Goal: Task Accomplishment & Management: Use online tool/utility

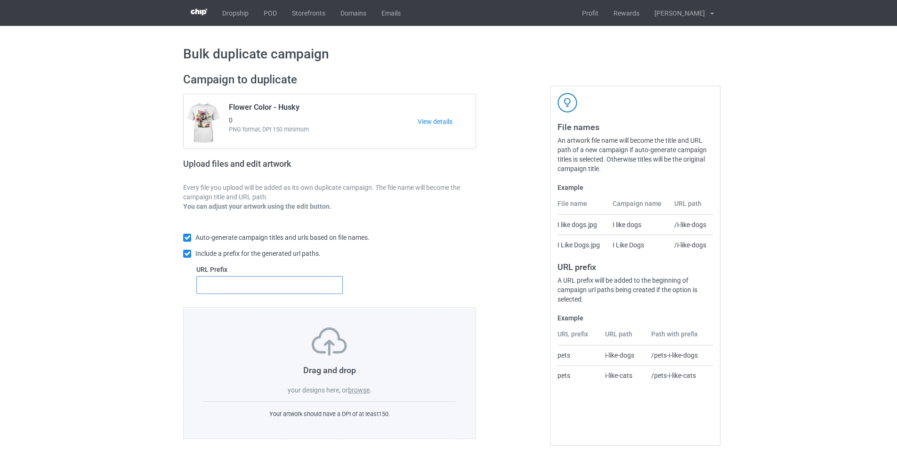
click at [311, 291] on input "text" at bounding box center [269, 285] width 146 height 18
type input "dt-"
click at [360, 392] on label "browse" at bounding box center [359, 390] width 22 height 8
click at [0, 0] on input "browse" at bounding box center [0, 0] width 0 height 0
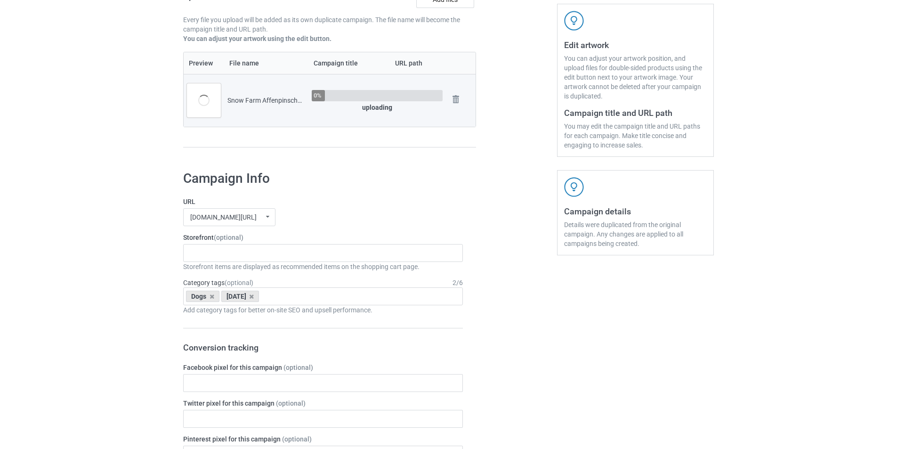
scroll to position [188, 0]
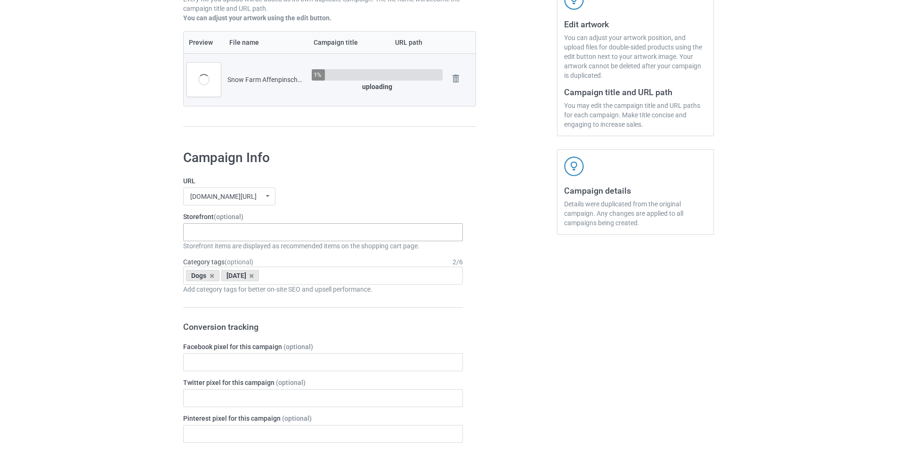
click at [242, 237] on div "Snow Farm Dogs Scare Me Dogs Xmas Hat Dogs For [DATE] Dogs Snow Pocket Dogs San…" at bounding box center [323, 232] width 280 height 18
click at [222, 256] on div "Snow Farm Dogs" at bounding box center [323, 249] width 279 height 17
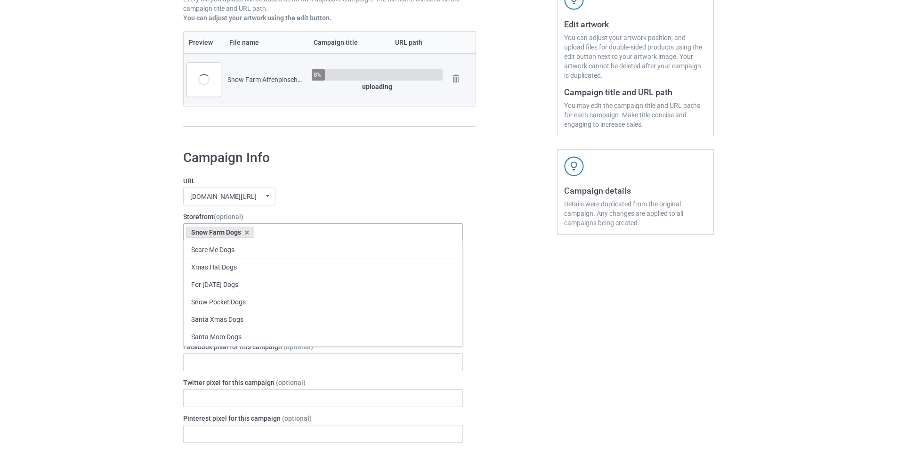
click at [391, 186] on label "URL" at bounding box center [323, 180] width 280 height 9
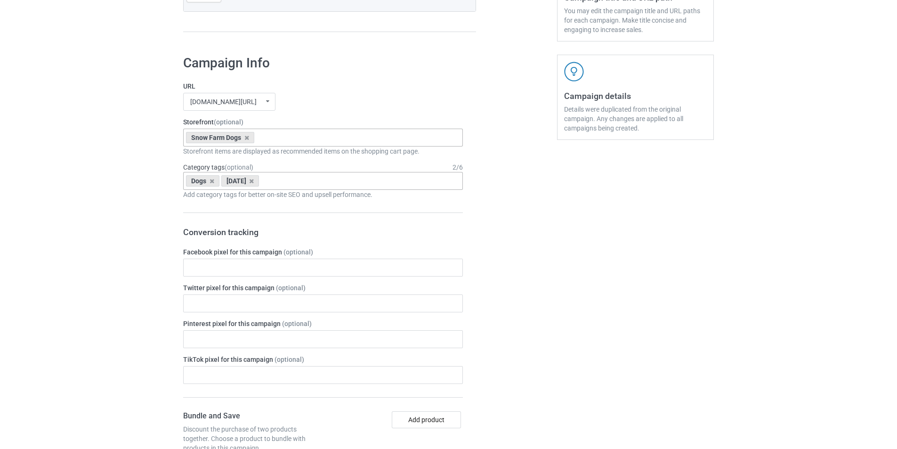
scroll to position [282, 0]
click at [254, 184] on icon at bounding box center [251, 181] width 5 height 6
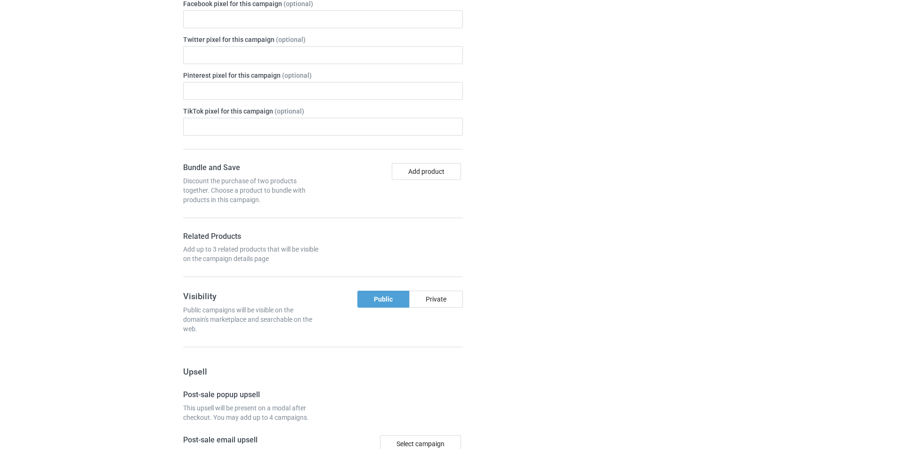
scroll to position [572, 0]
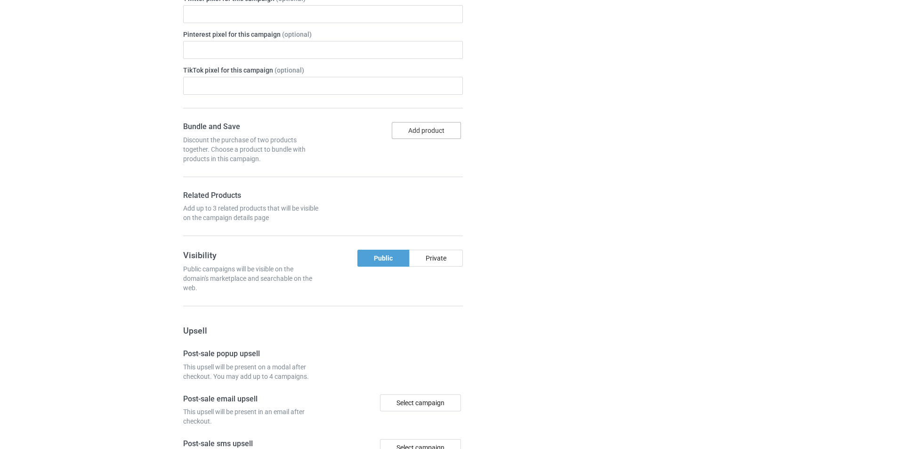
click at [442, 132] on button "Add product" at bounding box center [426, 130] width 69 height 17
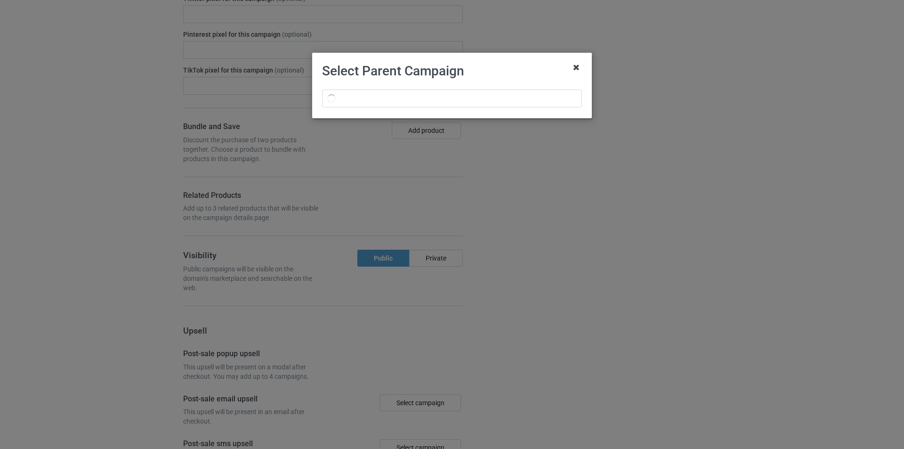
click at [578, 68] on icon at bounding box center [576, 67] width 15 height 15
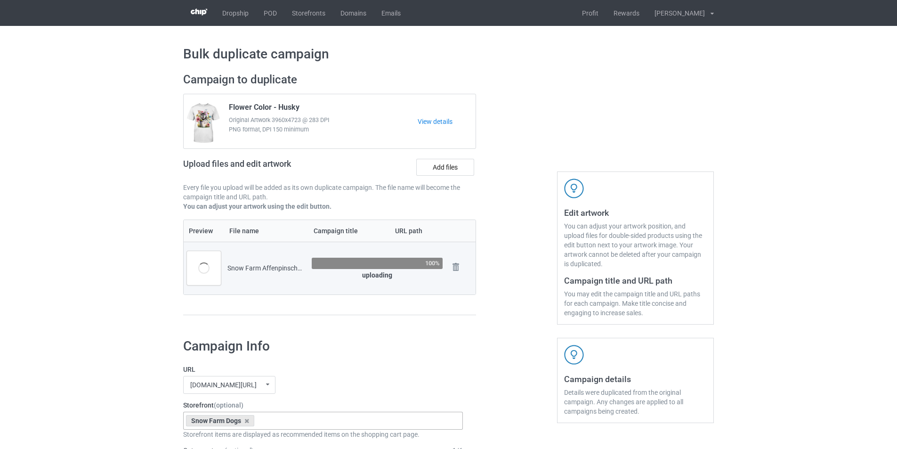
click at [234, 265] on div "Snow Farm Affenpinscher.png" at bounding box center [266, 267] width 78 height 9
click at [453, 269] on img at bounding box center [455, 266] width 13 height 13
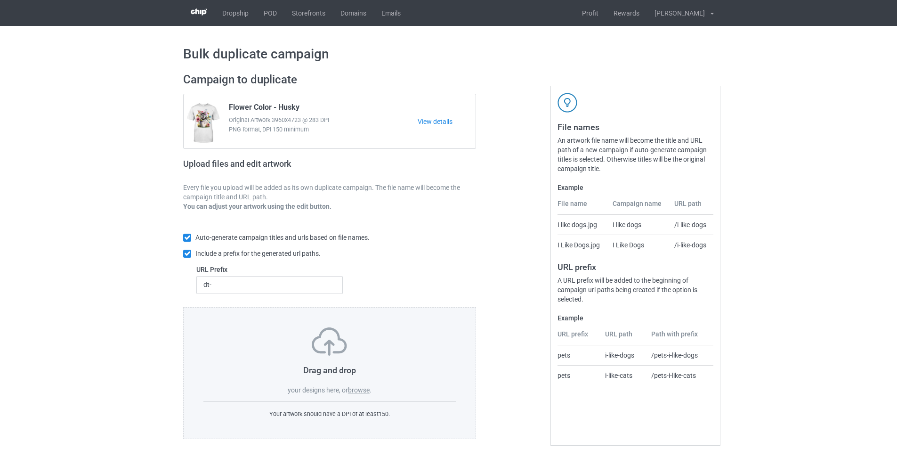
click at [360, 391] on label "browse" at bounding box center [359, 390] width 22 height 8
click at [0, 0] on input "browse" at bounding box center [0, 0] width 0 height 0
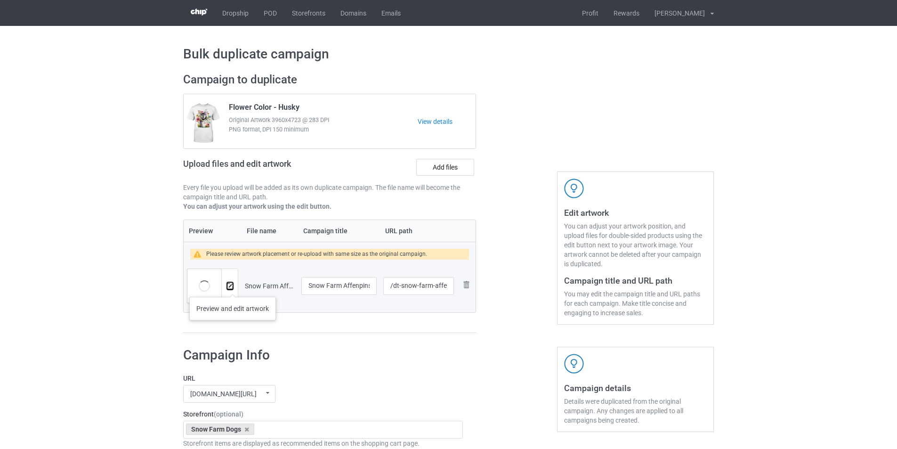
click at [230, 286] on img at bounding box center [230, 286] width 6 height 6
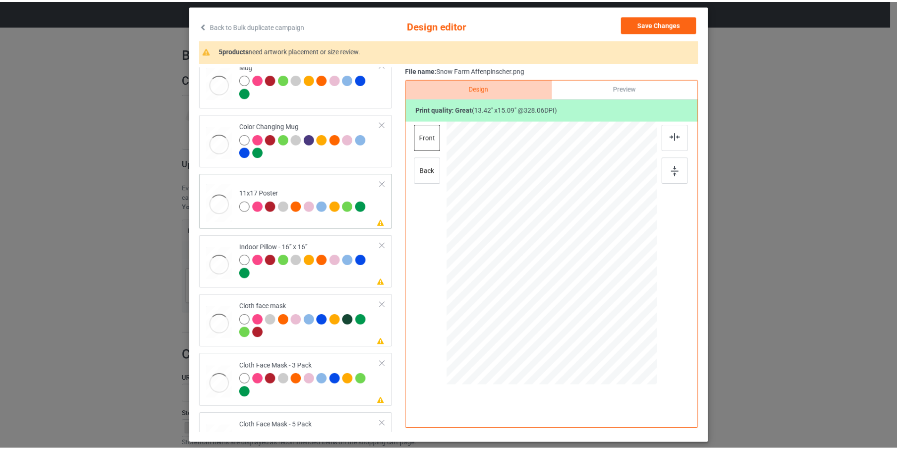
scroll to position [473, 0]
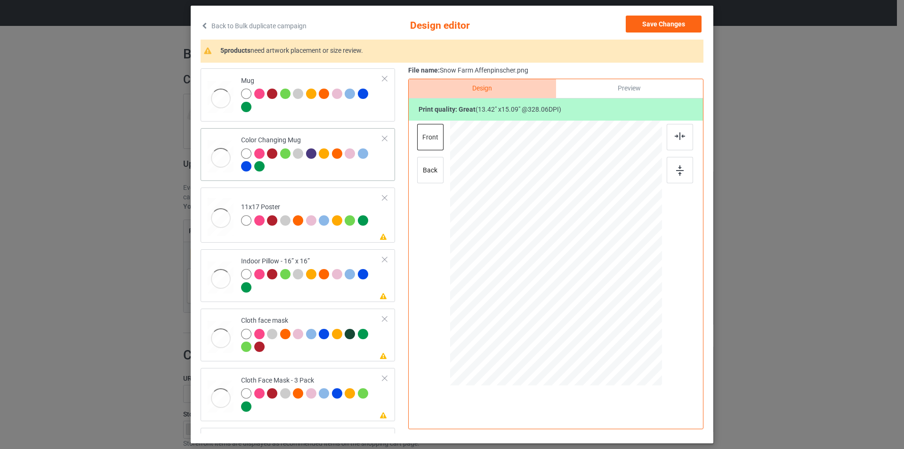
click at [312, 175] on td "Color Changing Mug" at bounding box center [312, 154] width 152 height 45
click at [347, 169] on div at bounding box center [312, 161] width 142 height 26
click at [665, 22] on button "Save Changes" at bounding box center [664, 24] width 76 height 17
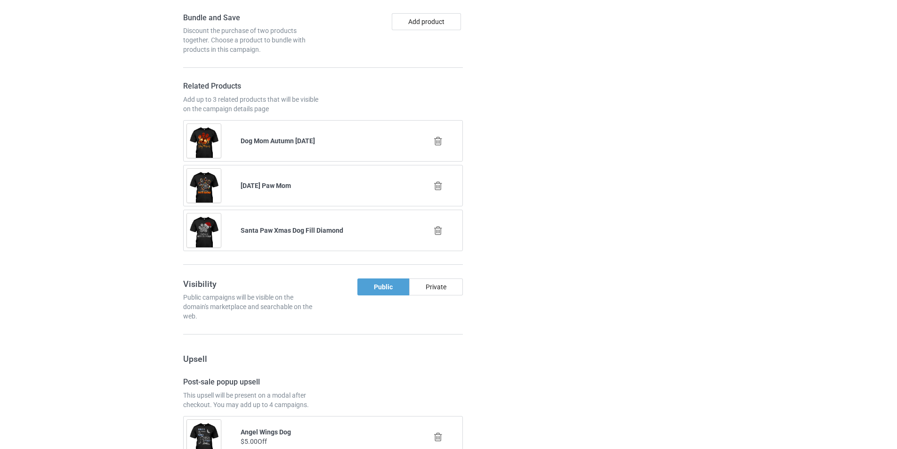
scroll to position [706, 0]
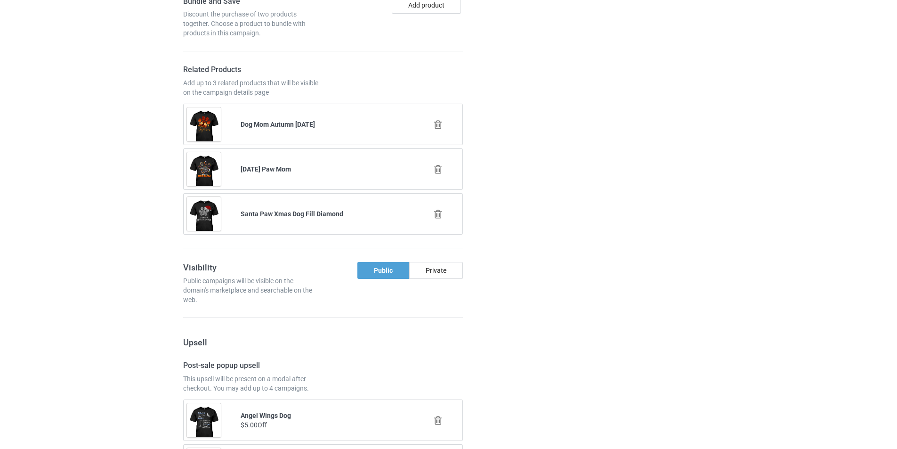
click at [439, 123] on icon at bounding box center [438, 125] width 12 height 10
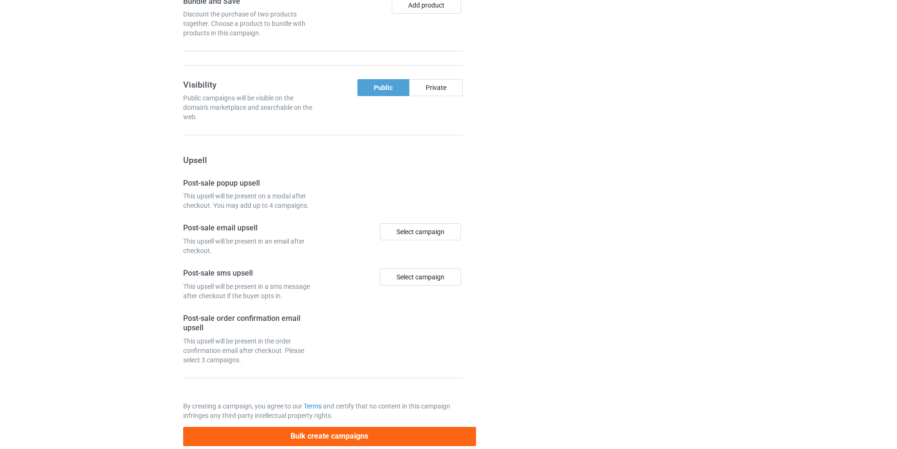
click at [584, 117] on div "Campaign details Details were duplicated from the original campaign. Any change…" at bounding box center [635, 43] width 170 height 819
click at [637, 168] on div "Campaign details Details were duplicated from the original campaign. Any change…" at bounding box center [635, 43] width 170 height 819
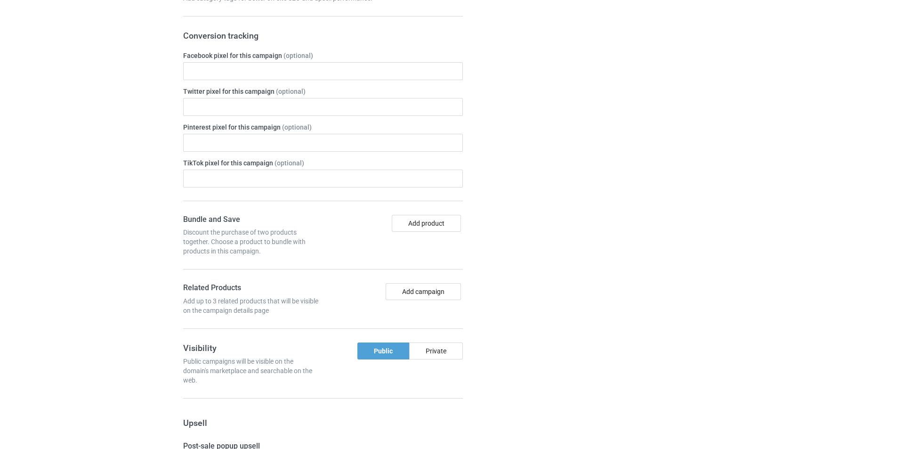
scroll to position [724, 0]
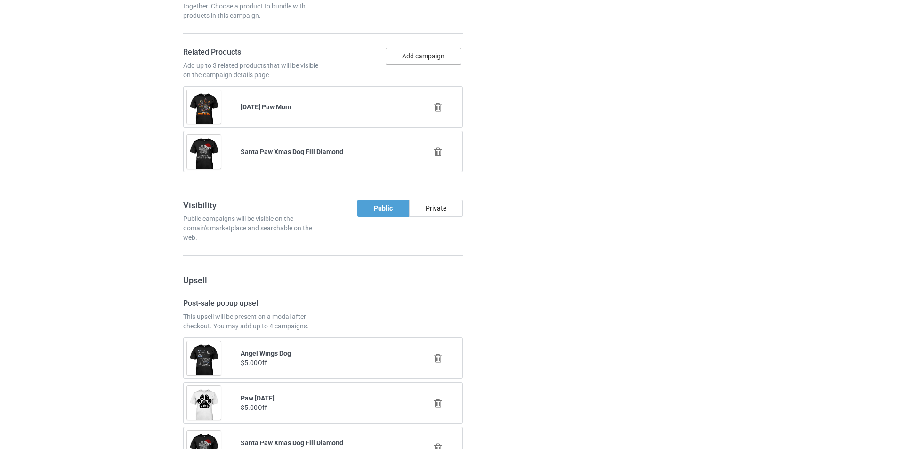
click at [438, 49] on button "Add campaign" at bounding box center [423, 56] width 75 height 17
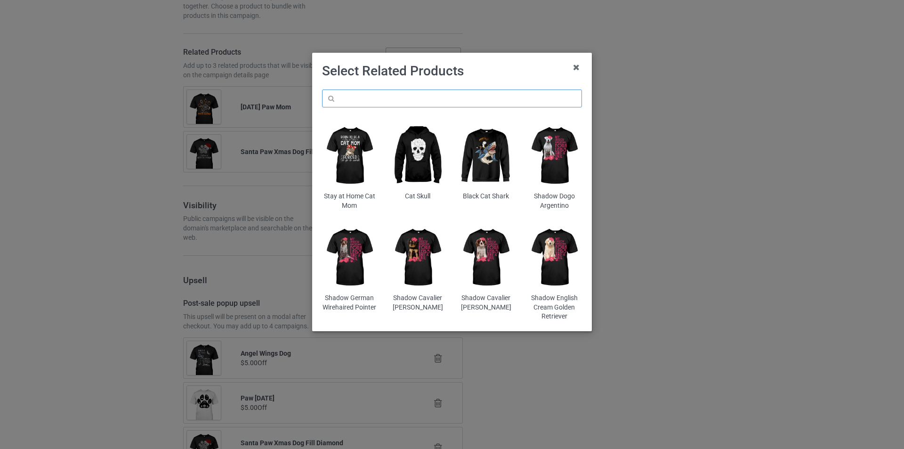
click at [426, 98] on input "text" at bounding box center [452, 98] width 260 height 18
paste input "dmt-paw-xmas-dog-christmas"
paste input "merry-christmas-dog-paw"
type input "dmt-merry-christmas-dog-paws"
click at [577, 68] on icon at bounding box center [576, 67] width 15 height 15
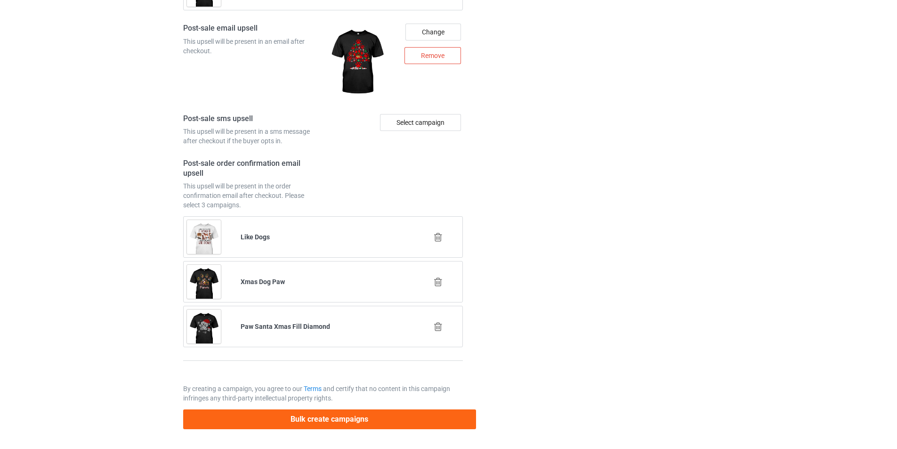
scroll to position [1227, 0]
click at [341, 422] on button "Bulk create campaigns" at bounding box center [329, 418] width 293 height 19
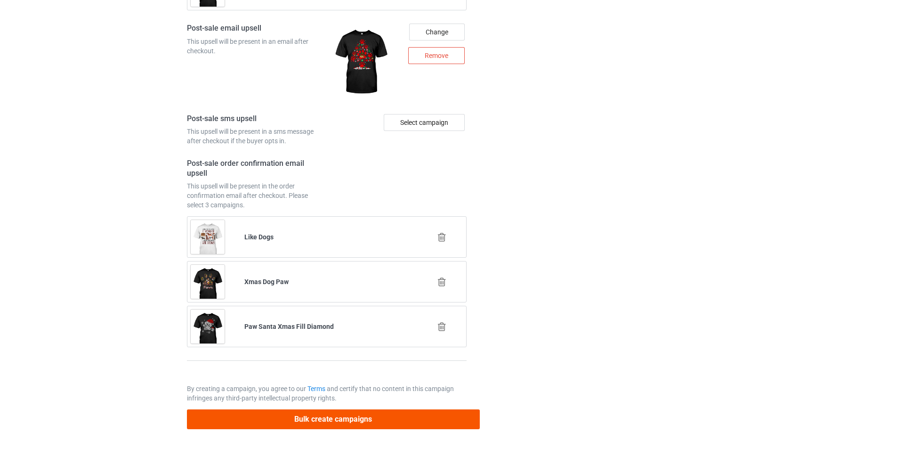
scroll to position [0, 0]
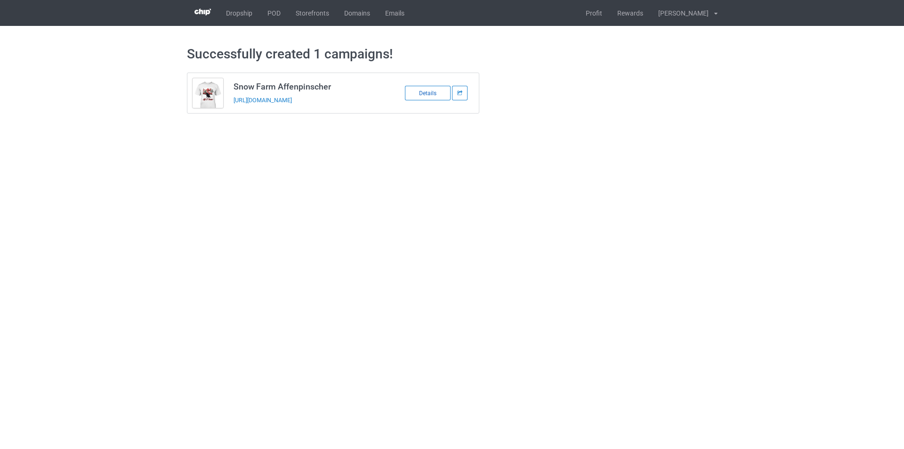
click at [427, 95] on div "Details" at bounding box center [428, 93] width 46 height 15
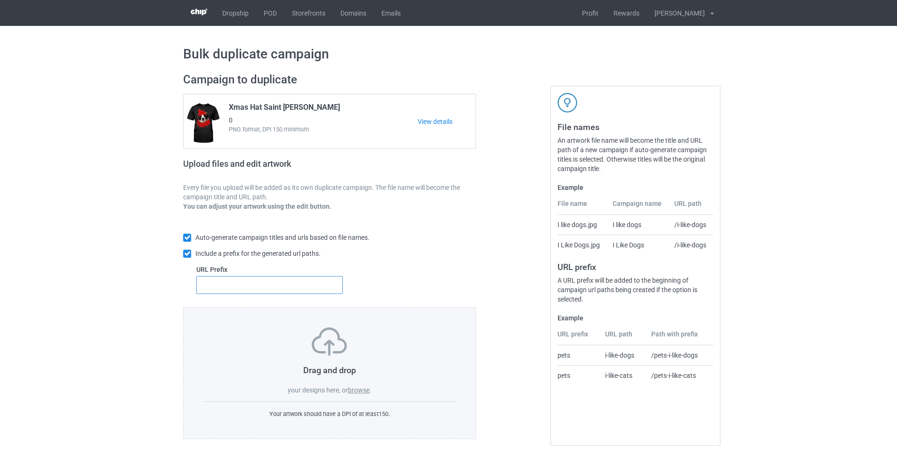
click at [319, 285] on input "text" at bounding box center [269, 285] width 146 height 18
type input "dt-"
click at [351, 391] on label "browse" at bounding box center [359, 390] width 22 height 8
click at [0, 0] on input "browse" at bounding box center [0, 0] width 0 height 0
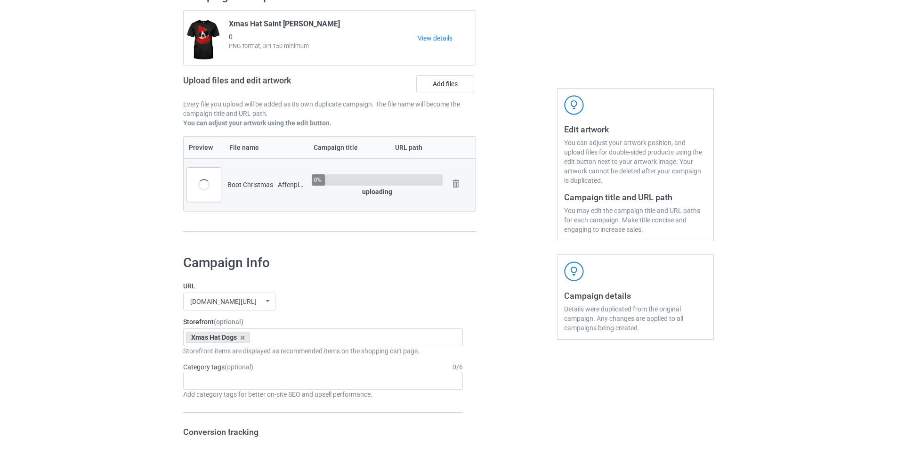
scroll to position [235, 0]
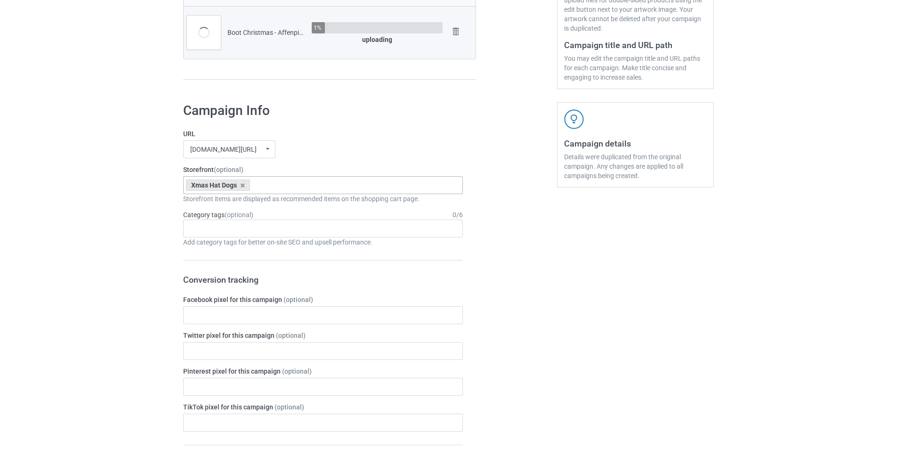
click at [270, 186] on div "Xmas Hat Dogs Boot Christmas Dogs Snow Farm Dogs Scare Me Dogs For Halloween Do…" at bounding box center [323, 185] width 280 height 18
click at [233, 200] on div "Boot Christmas Dogs" at bounding box center [323, 202] width 279 height 17
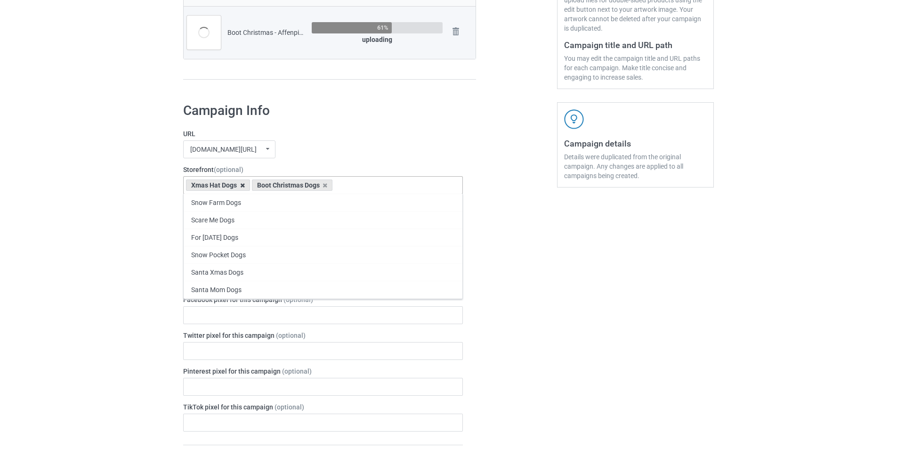
click at [242, 185] on icon at bounding box center [242, 185] width 5 height 6
click at [334, 149] on div "mangtee.com/ undefined/ mangtee.com/ undefined/ fami-tee.com/ teechip.com/ 5a13…" at bounding box center [323, 149] width 280 height 18
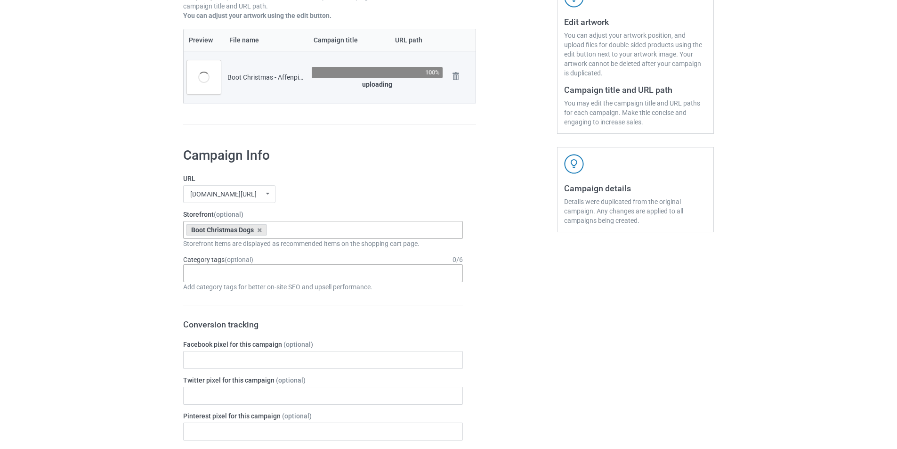
scroll to position [47, 0]
